Goal: Transaction & Acquisition: Purchase product/service

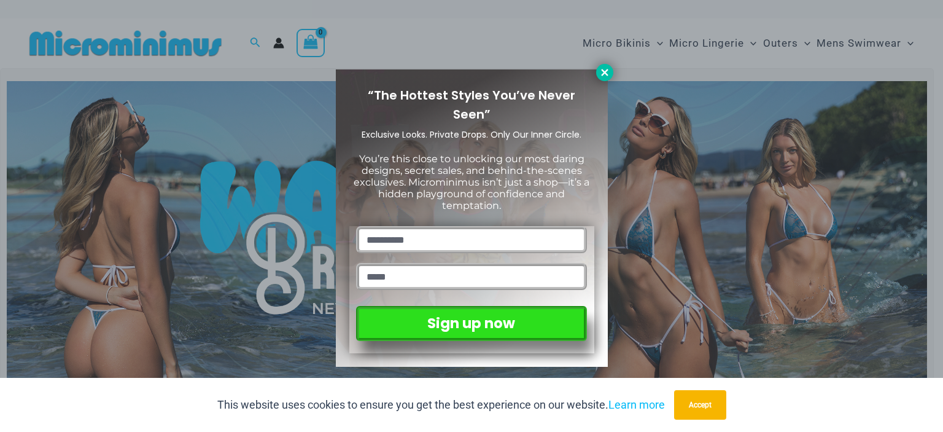
click at [607, 75] on icon at bounding box center [604, 72] width 7 height 7
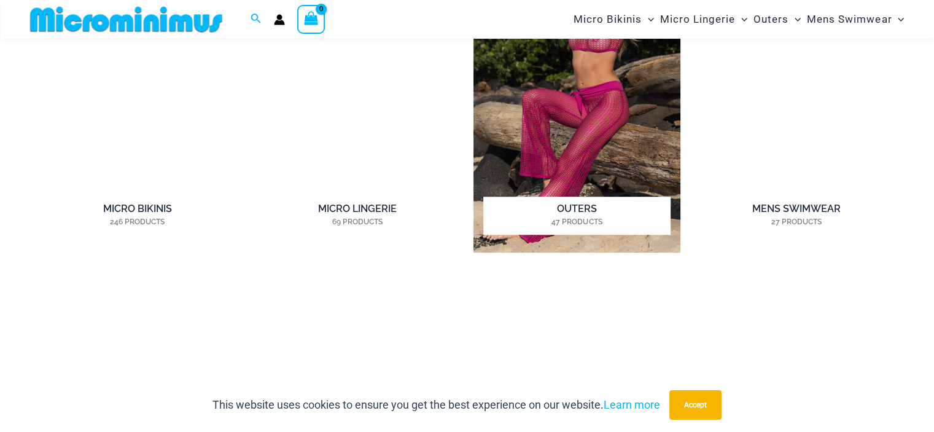
scroll to position [910, 0]
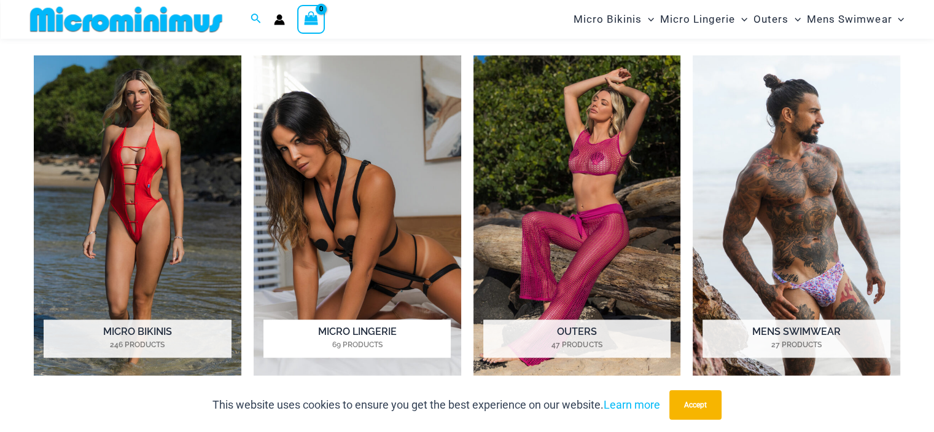
click at [343, 327] on h2 "Micro Lingerie 69 Products" at bounding box center [356, 338] width 187 height 38
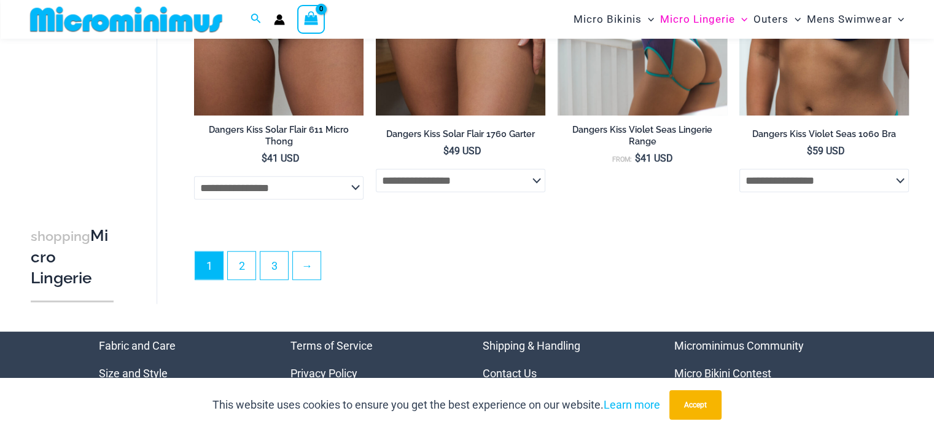
scroll to position [3003, 0]
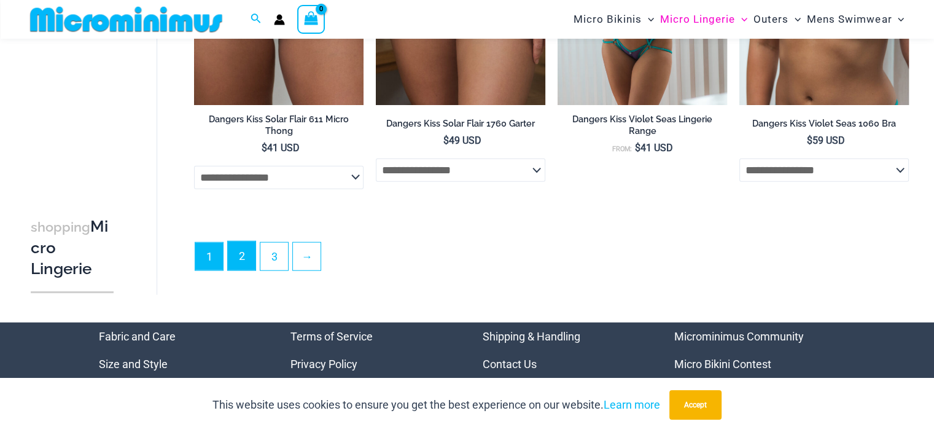
click at [240, 252] on link "2" at bounding box center [242, 255] width 28 height 29
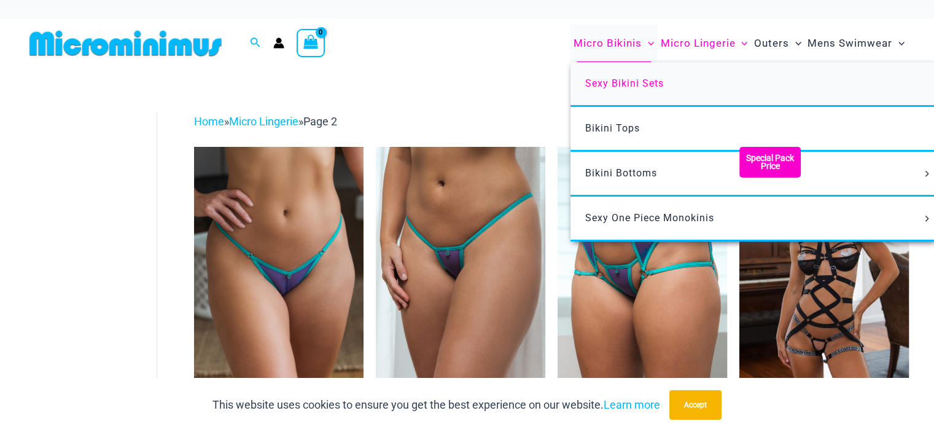
click at [632, 84] on span "Sexy Bikini Sets" at bounding box center [624, 83] width 79 height 12
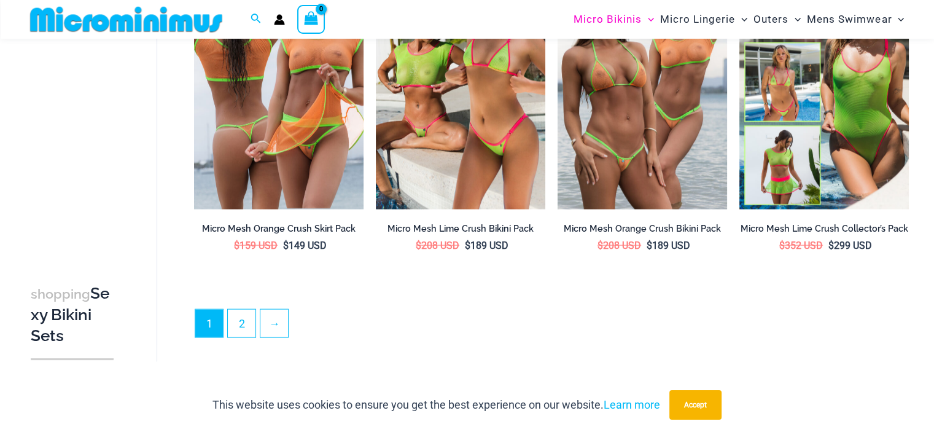
scroll to position [2630, 0]
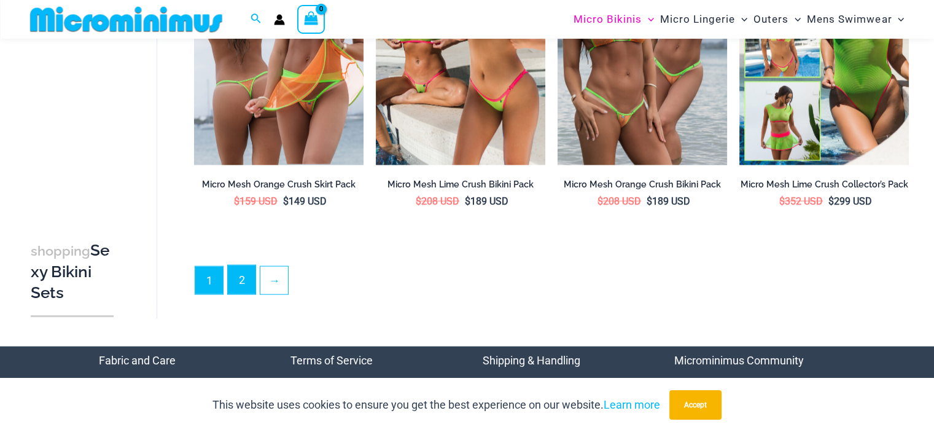
click at [238, 280] on link "2" at bounding box center [242, 279] width 28 height 29
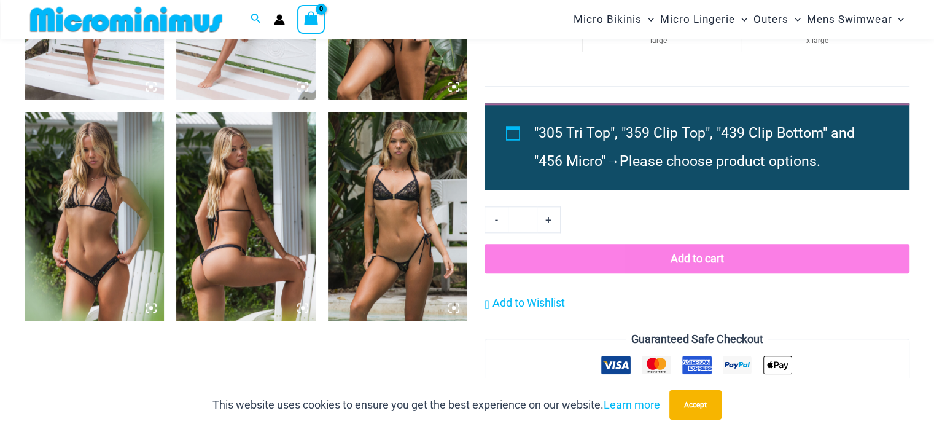
scroll to position [1647, 0]
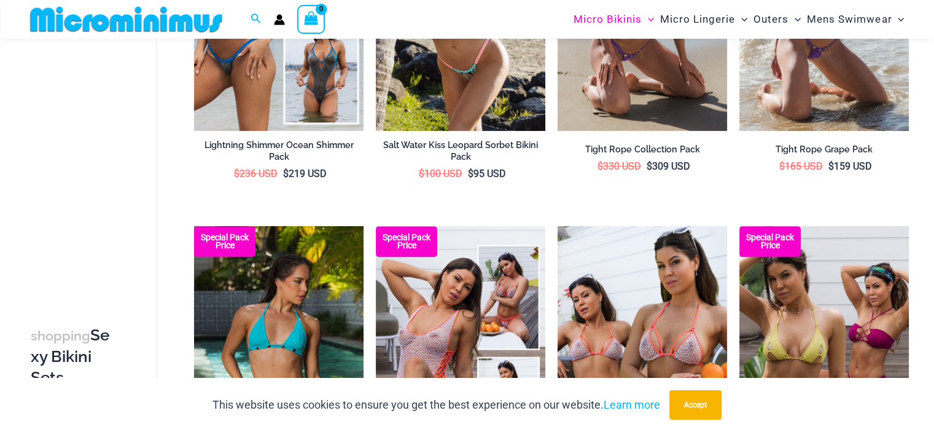
scroll to position [542, 0]
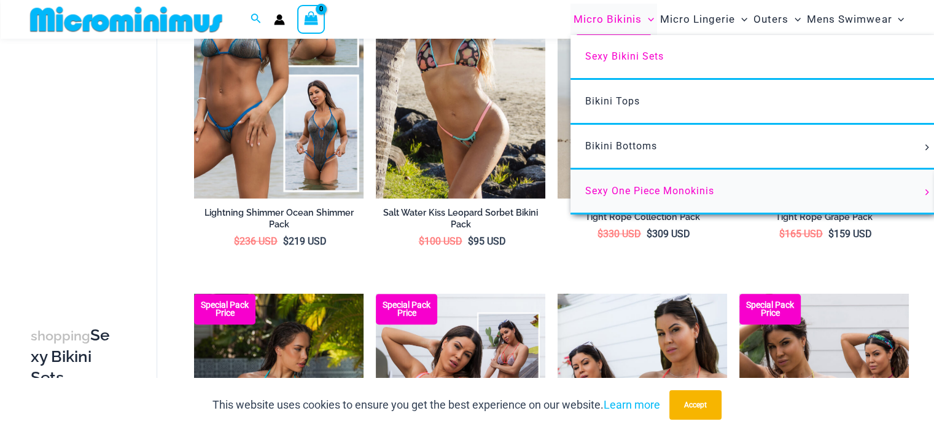
click at [637, 193] on span "Sexy One Piece Monokinis" at bounding box center [649, 191] width 129 height 12
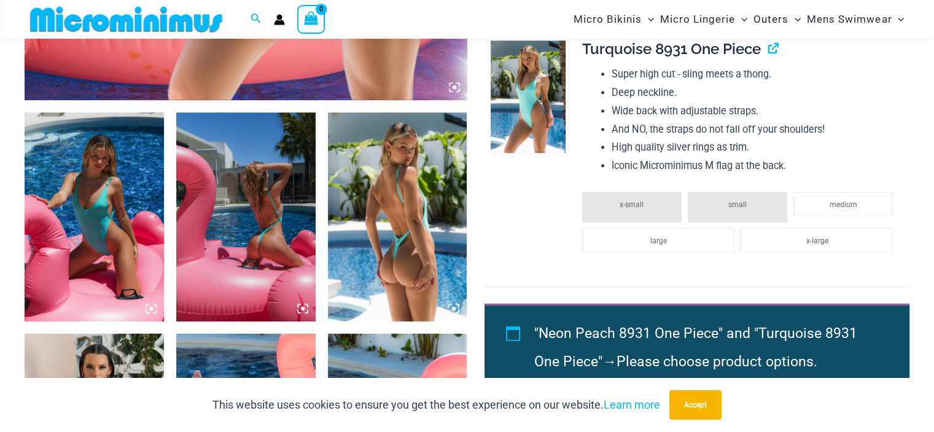
scroll to position [798, 0]
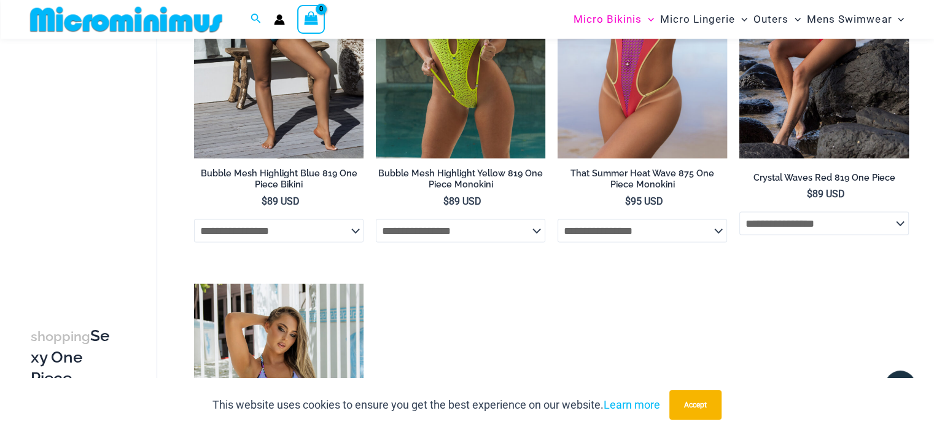
scroll to position [2691, 0]
